Goal: Answer question/provide support

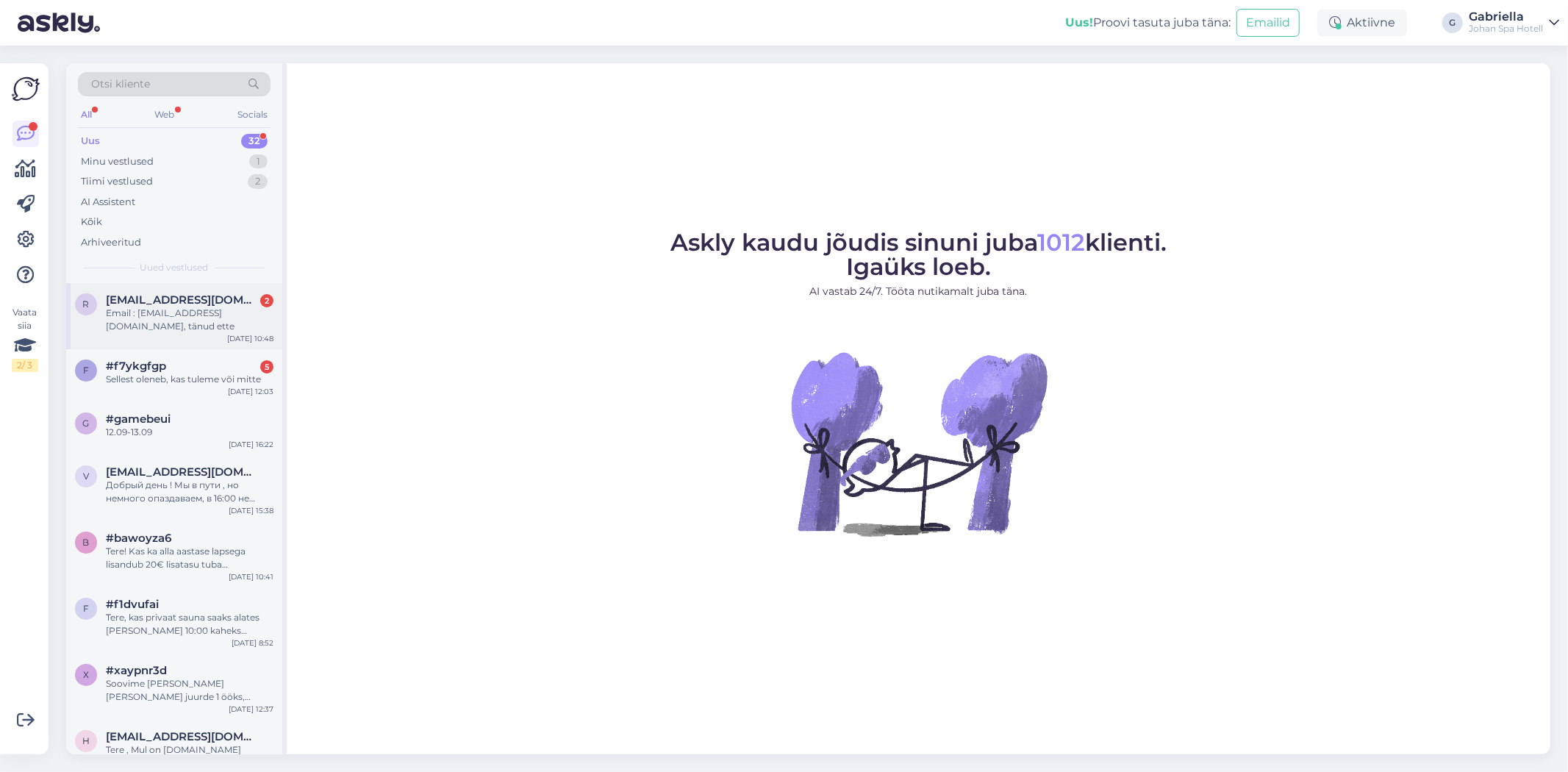
click at [147, 325] on div "Email : Ragneliis.vikat@gmail.com, tänud ette" at bounding box center [190, 320] width 168 height 27
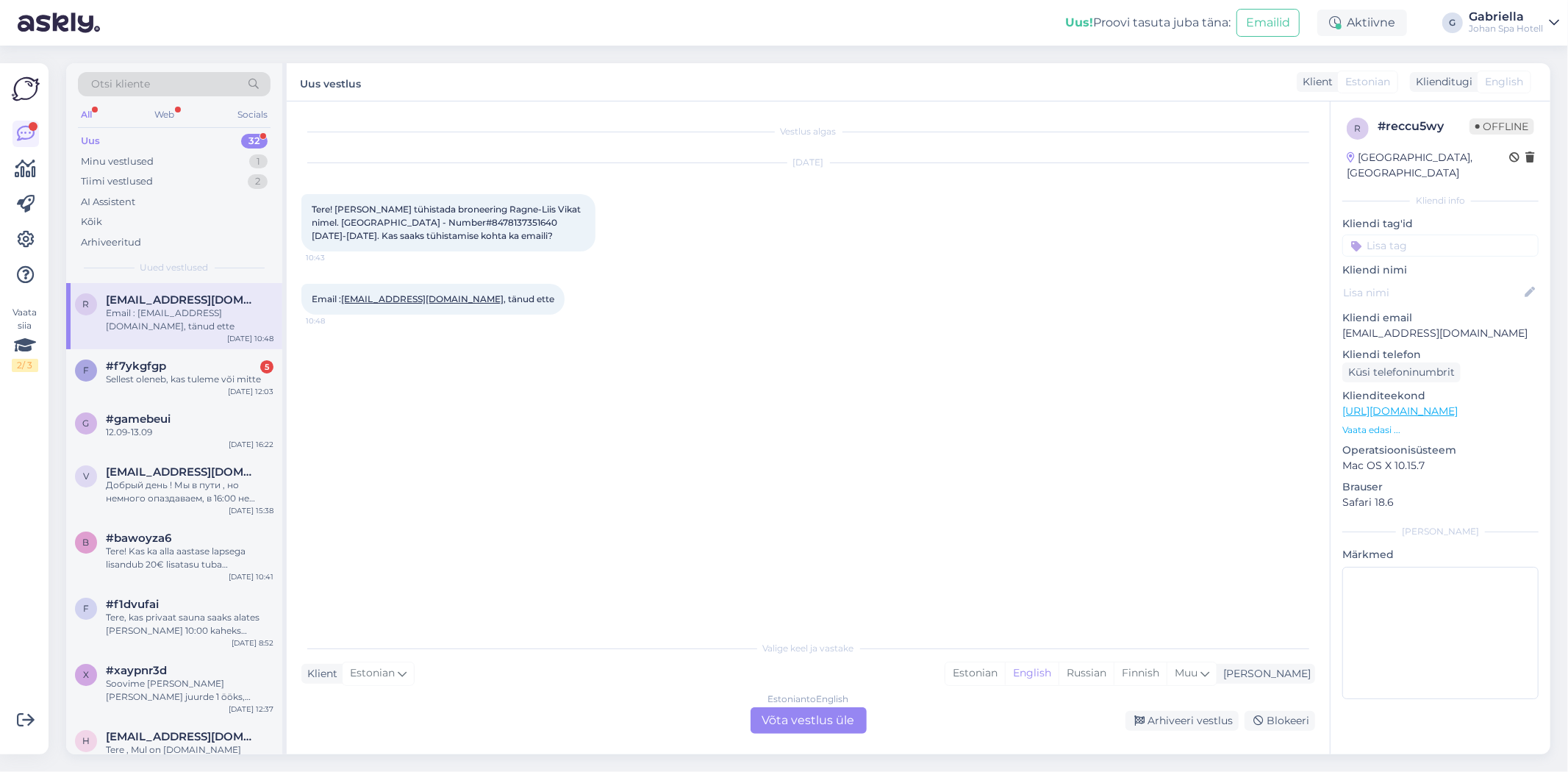
click at [466, 223] on span "Tere! Oleks vaja tühistada broneering Ragne-Liis Vikat nimel. Johan Spa Hotel -…" at bounding box center [447, 222] width 271 height 37
copy span "8478137351640"
click at [793, 721] on div "Estonian to English Võta vestlus üle" at bounding box center [808, 721] width 116 height 27
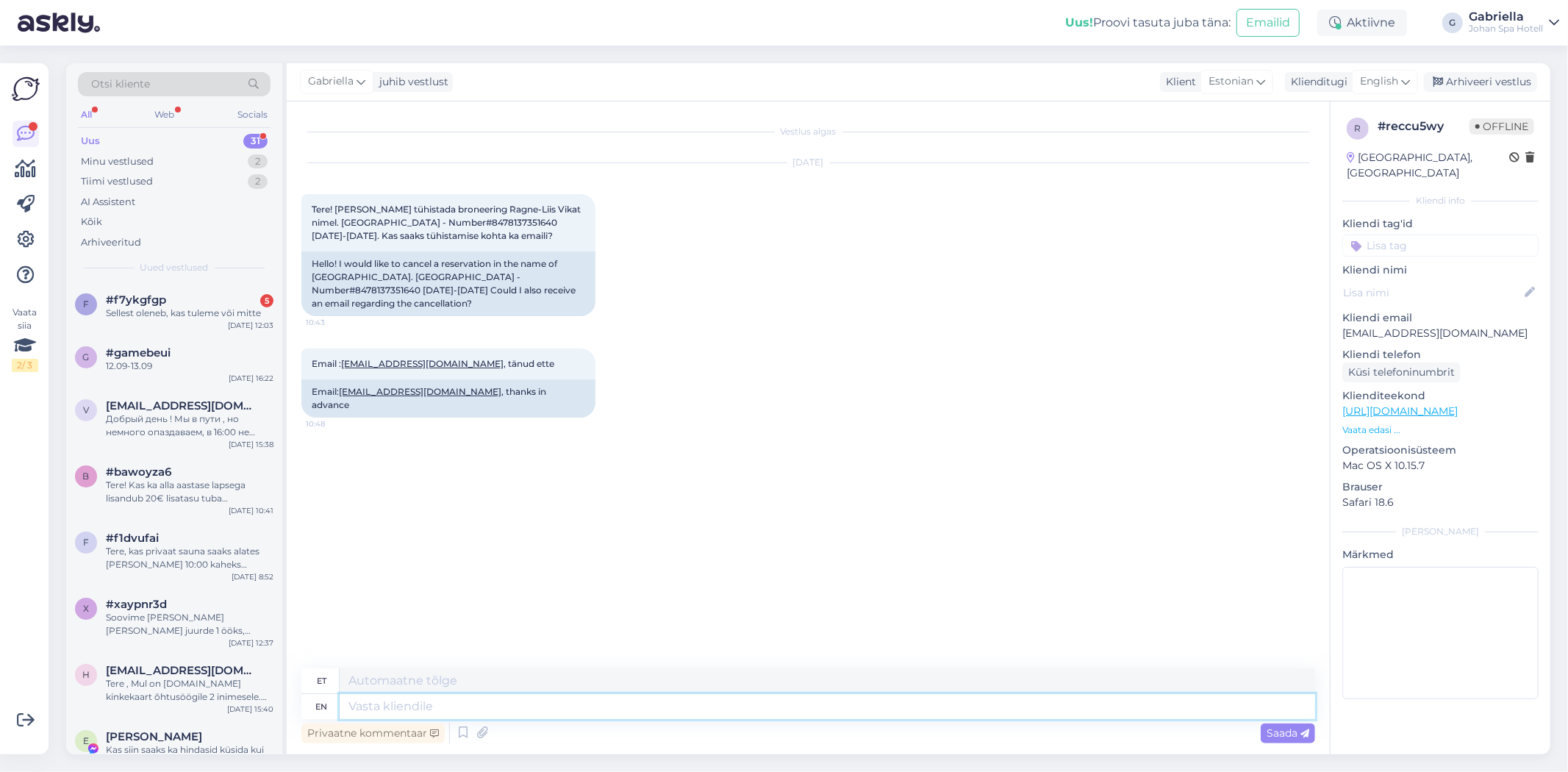
click at [619, 695] on textarea at bounding box center [827, 707] width 975 height 25
type textarea "Tere!"
type textarea "Tere! Täname"
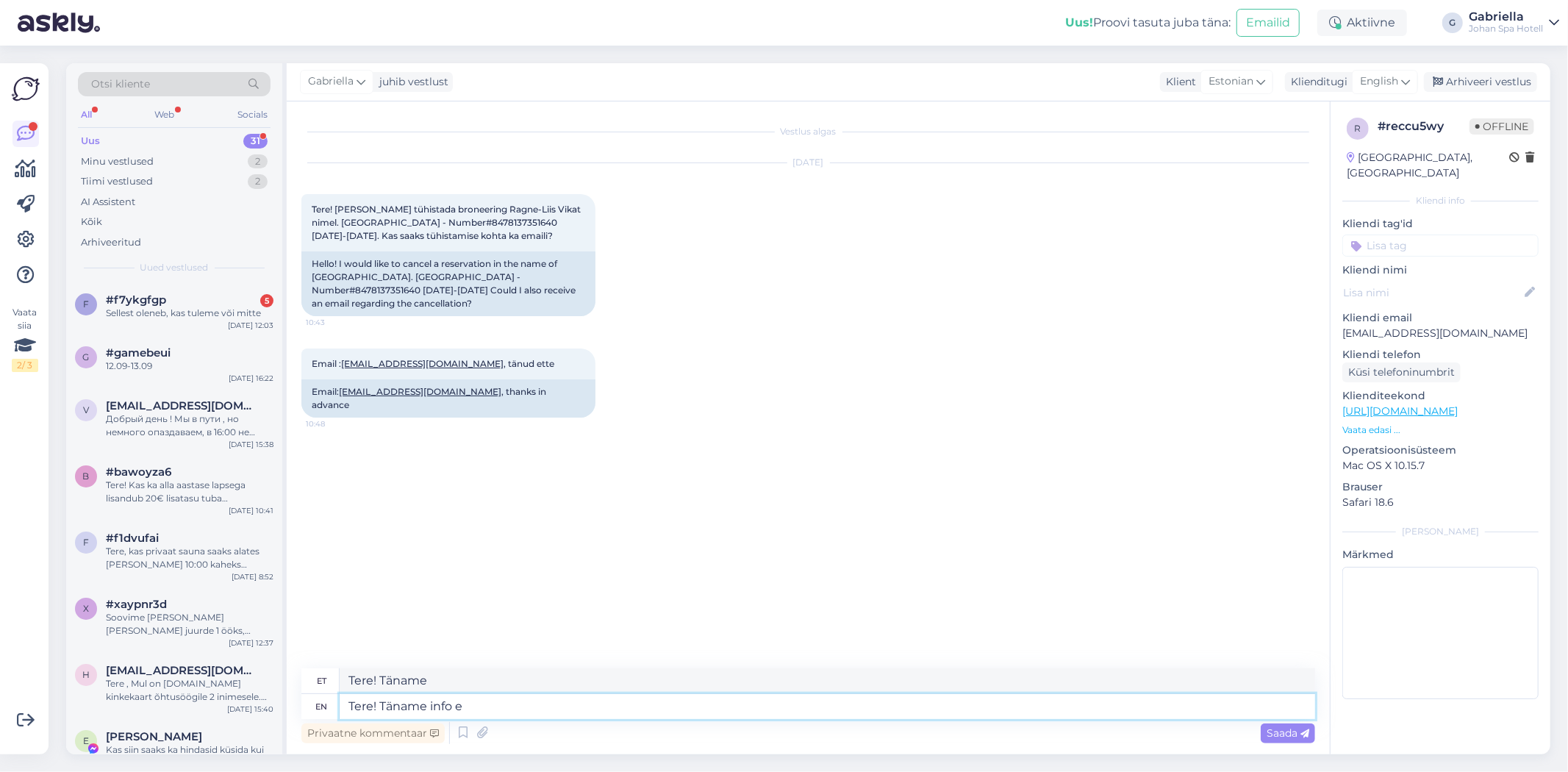
type textarea "Tere! Täname info ee"
type textarea "Tere! Täname info"
type textarea "Tere! Täname info eest."
type textarea "Tere! Täname infot eesti keeles."
type textarea "Tere! Täname info eest. Oleme"
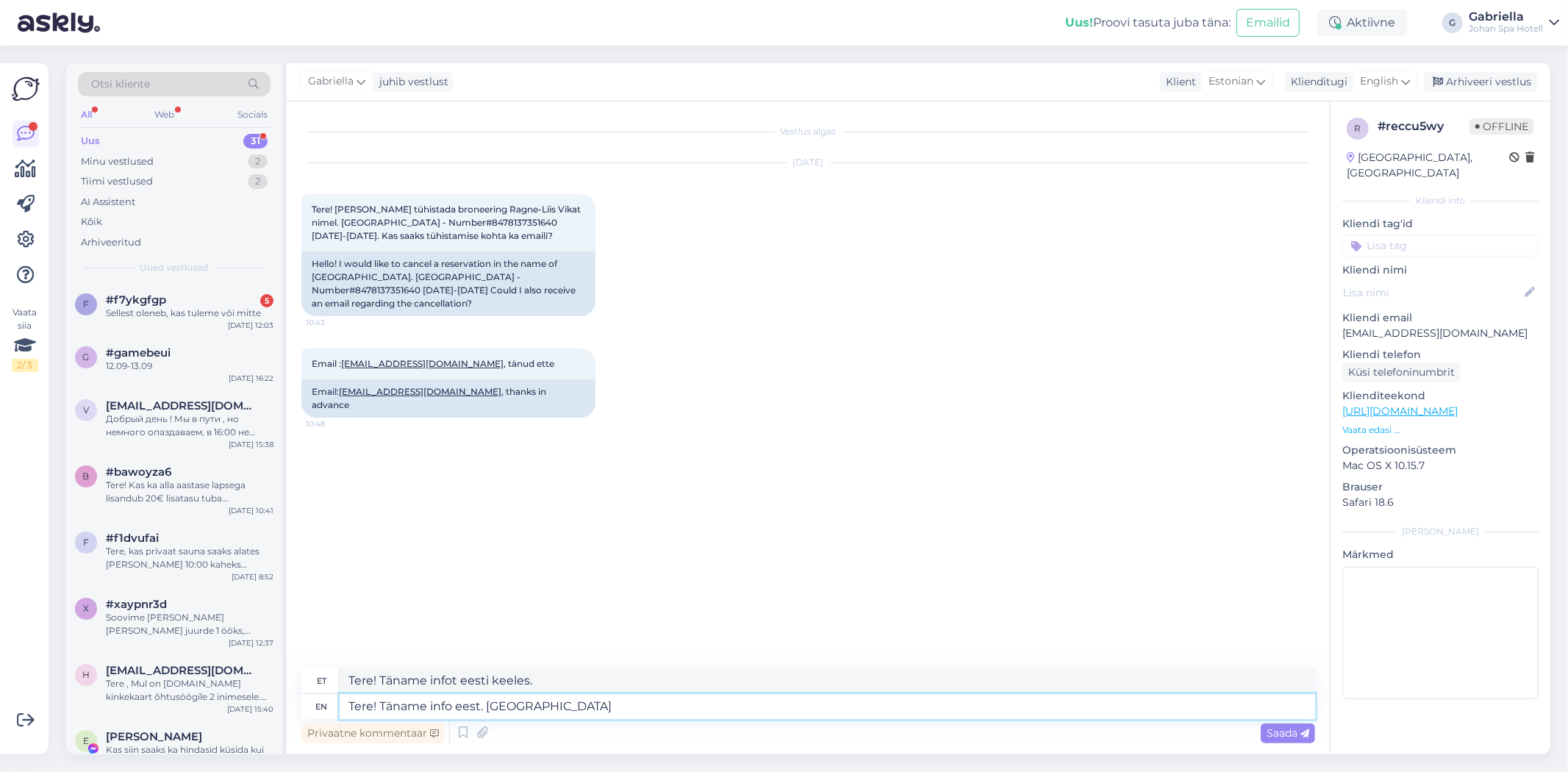
type textarea "Tere! Täname info eest. Oleme"
type textarea "Tere! Täname info eest. Oleme Teie brone"
type textarea "Tere! Täname info eest. Oleme Teie"
type textarea "Tere! Täname info eest. Oleme Teie broneeringu"
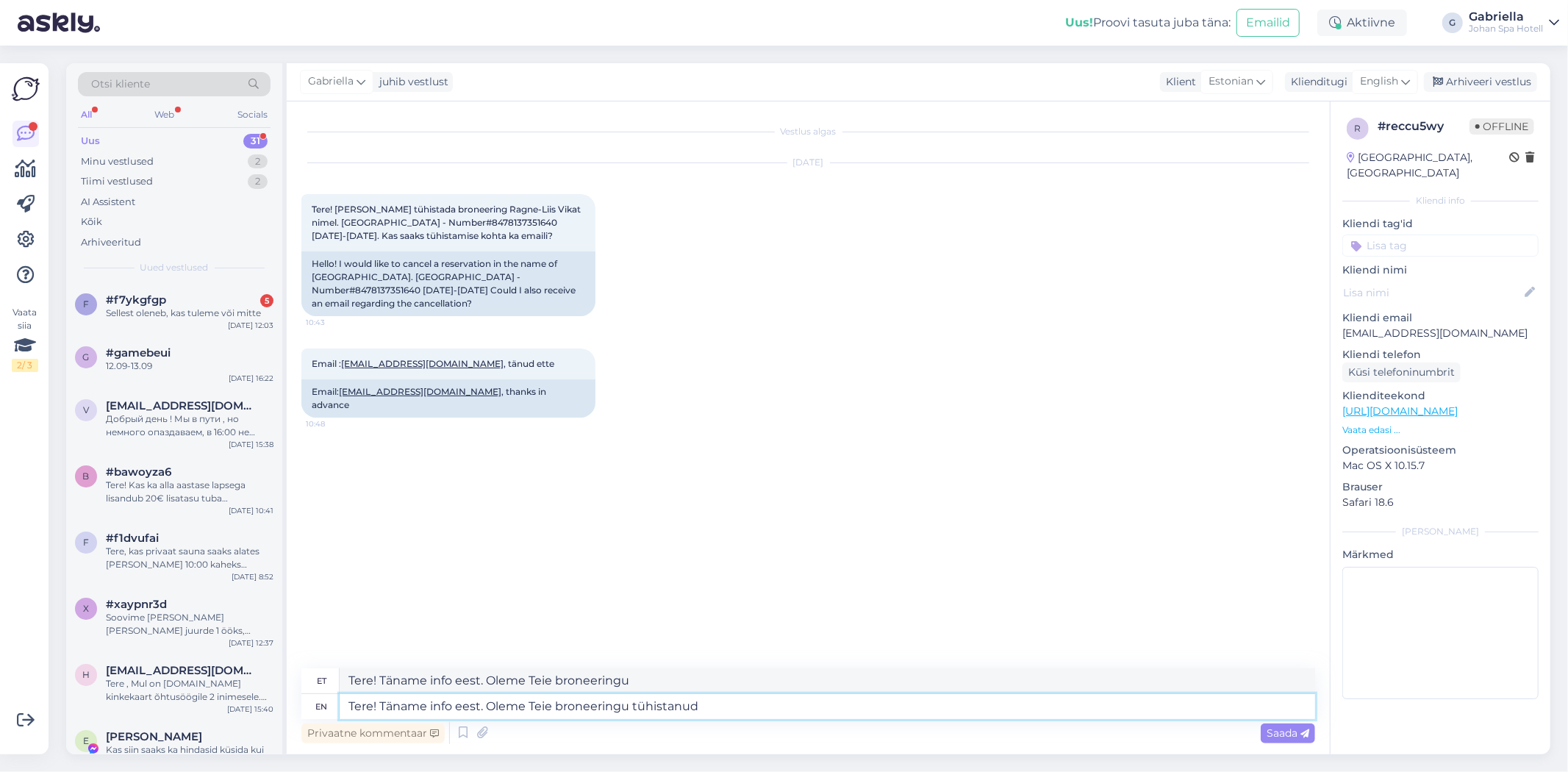
type textarea "Tere! Täname info eest. Oleme Teie broneeringu tühistanud."
click at [1298, 738] on span "Saada" at bounding box center [1288, 734] width 43 height 13
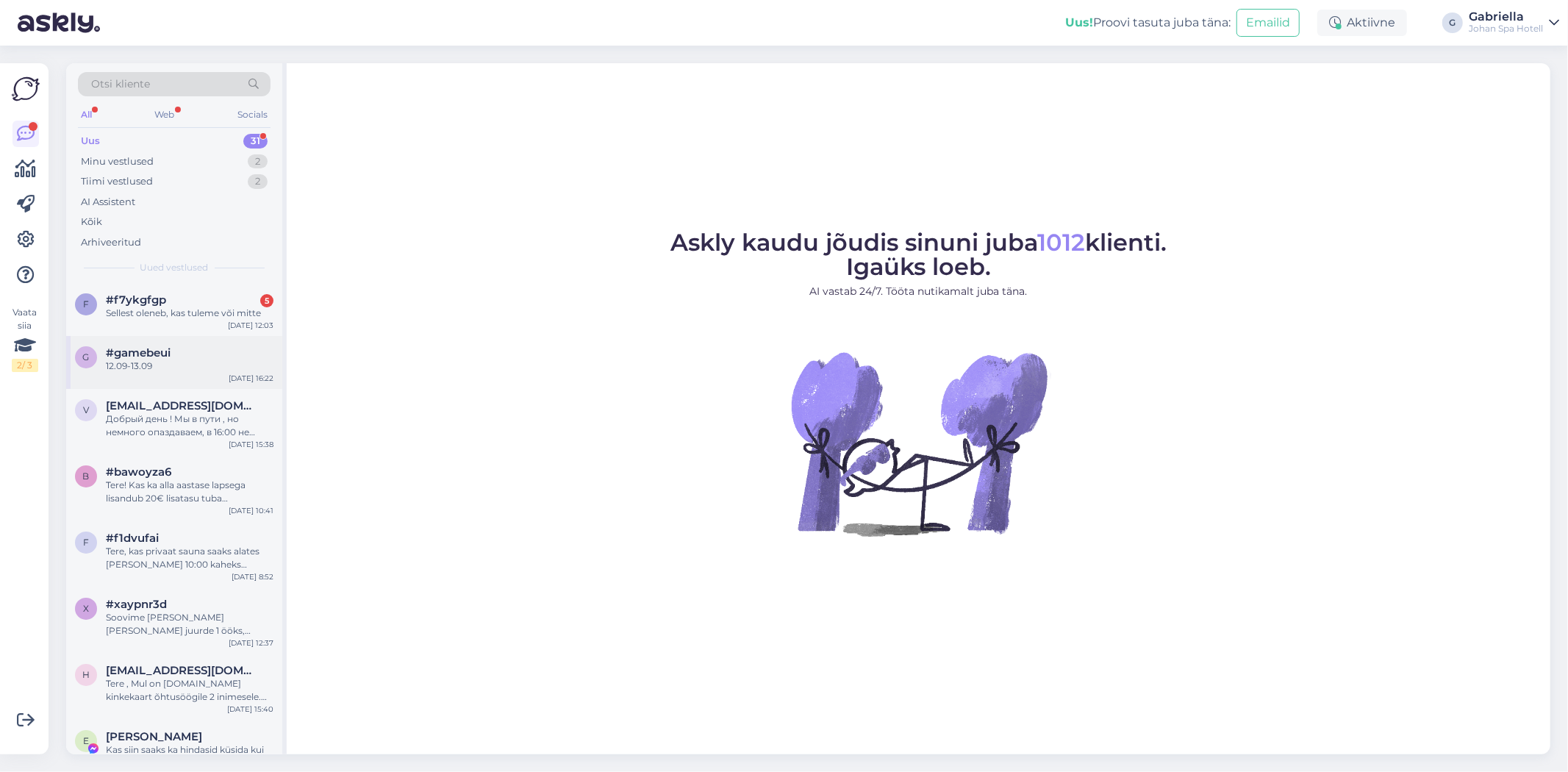
click at [195, 342] on div "g #gamebeui 12.09-13.09 [DATE] 16:22" at bounding box center [174, 362] width 216 height 53
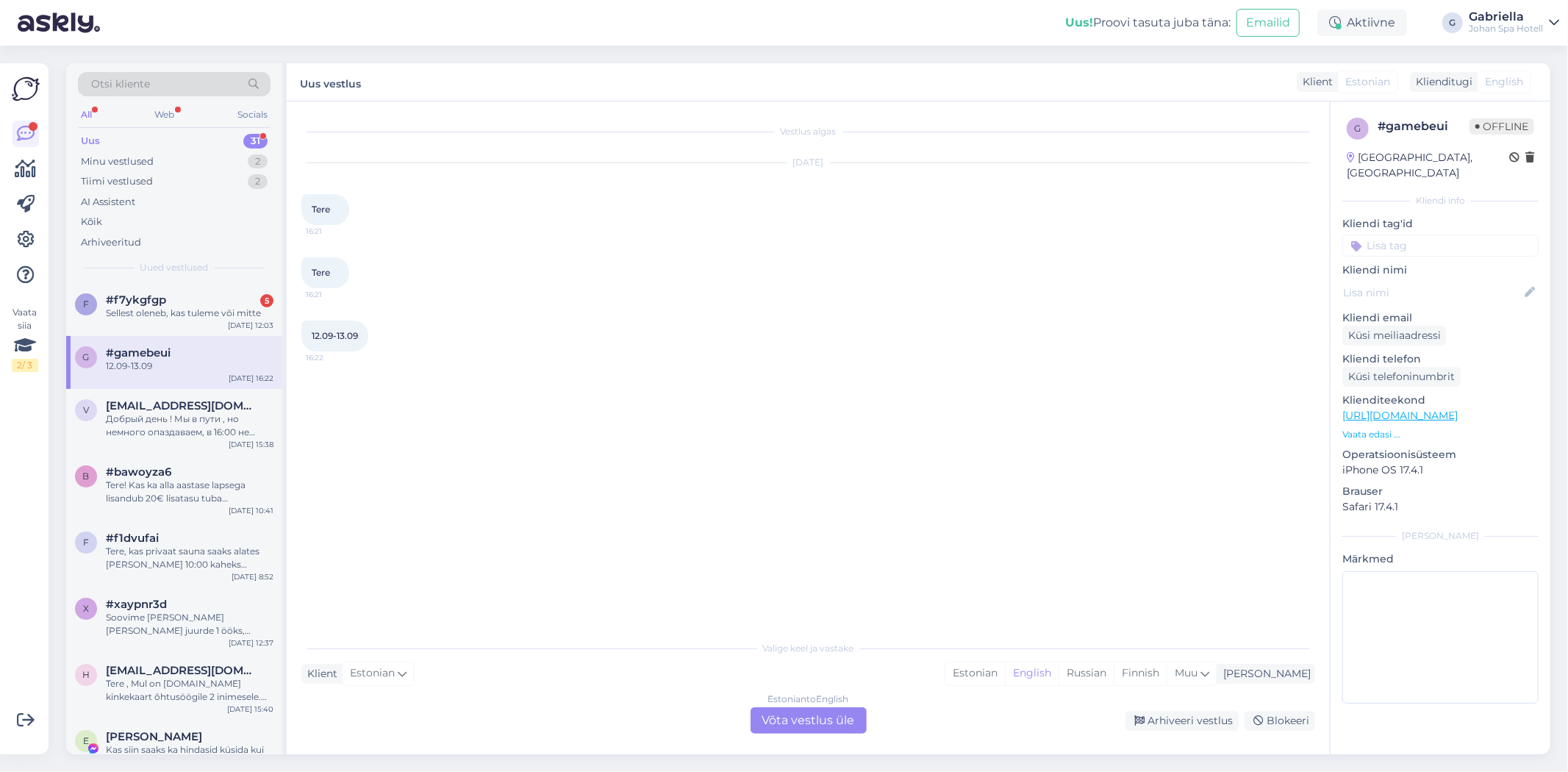
click at [184, 365] on div "12.09-13.09" at bounding box center [190, 367] width 168 height 13
click at [158, 180] on div "Tiimi vestlused 2" at bounding box center [173, 182] width 192 height 21
